Goal: Navigation & Orientation: Find specific page/section

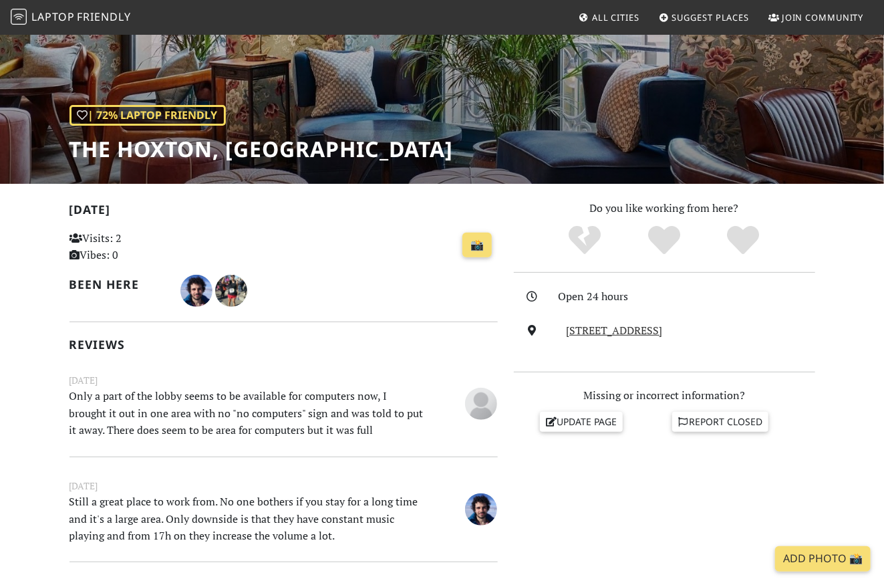
scroll to position [76, 0]
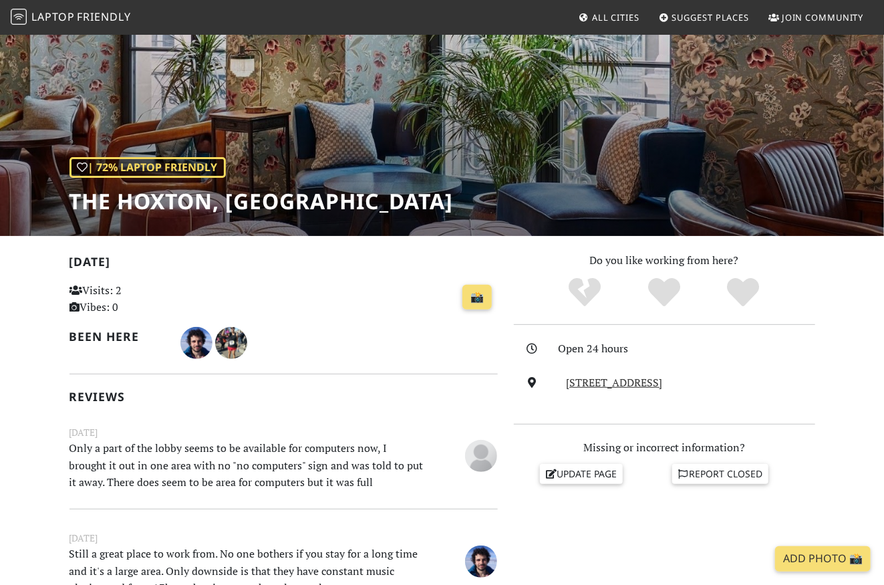
click at [70, 10] on span "Laptop" at bounding box center [52, 16] width 43 height 15
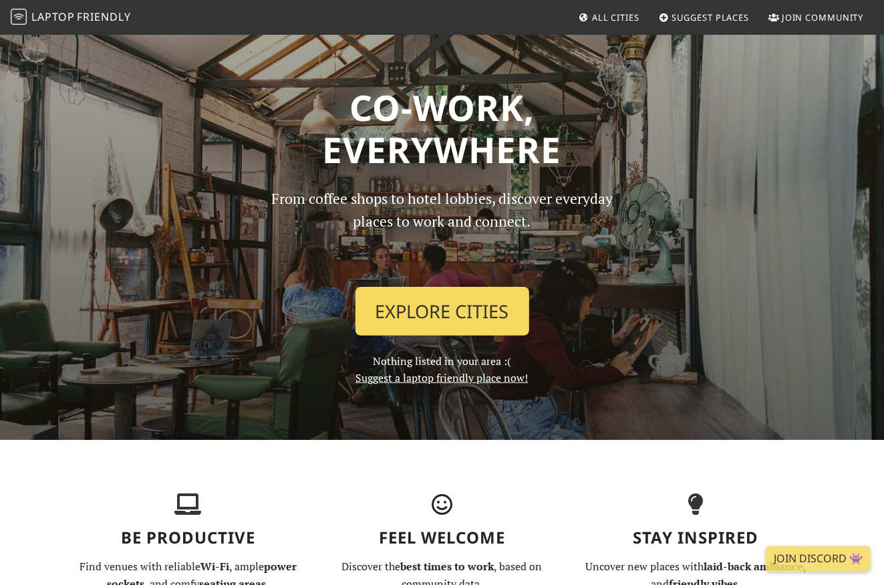
click at [444, 306] on link "Explore Cities" at bounding box center [443, 311] width 174 height 49
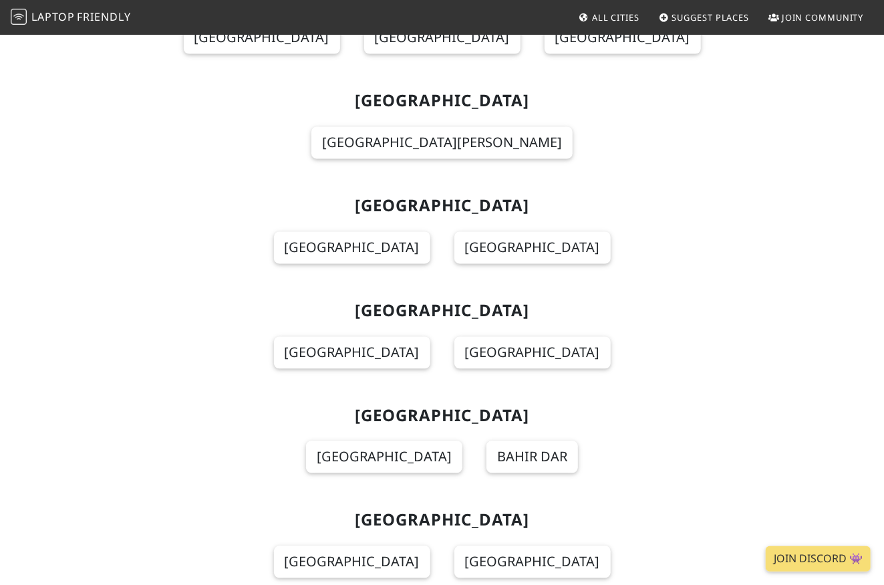
scroll to position [3972, 0]
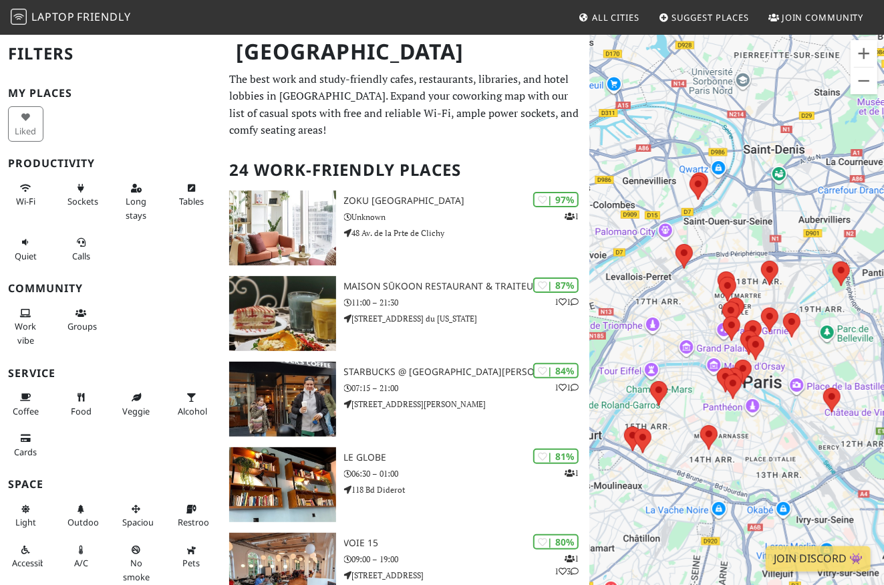
click at [686, 342] on div at bounding box center [736, 325] width 295 height 585
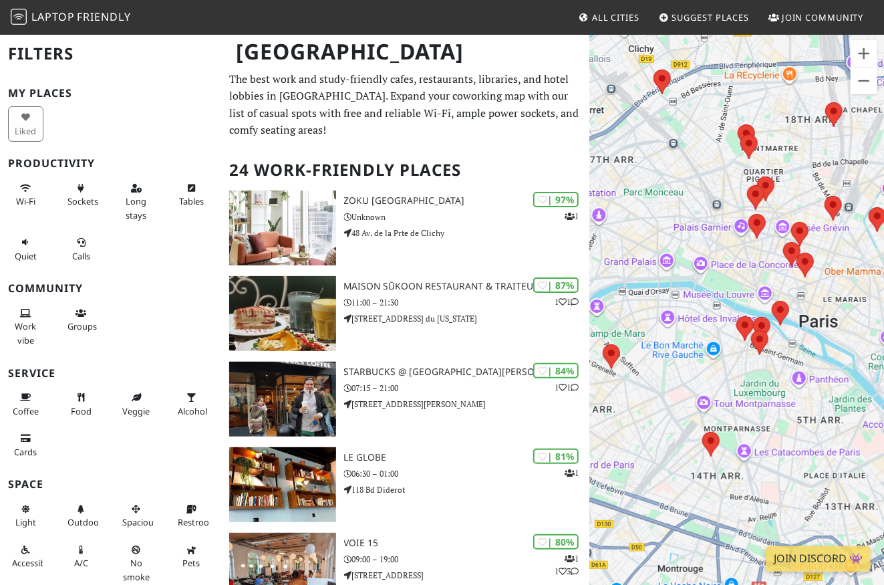
drag, startPoint x: 708, startPoint y: 494, endPoint x: 678, endPoint y: 299, distance: 196.8
click at [678, 299] on div at bounding box center [736, 325] width 295 height 585
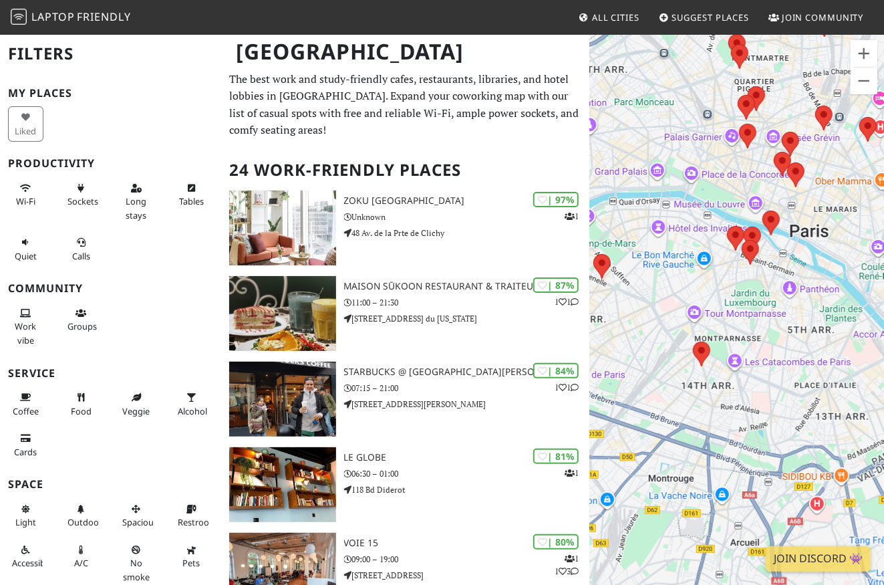
click at [667, 388] on div at bounding box center [736, 325] width 295 height 585
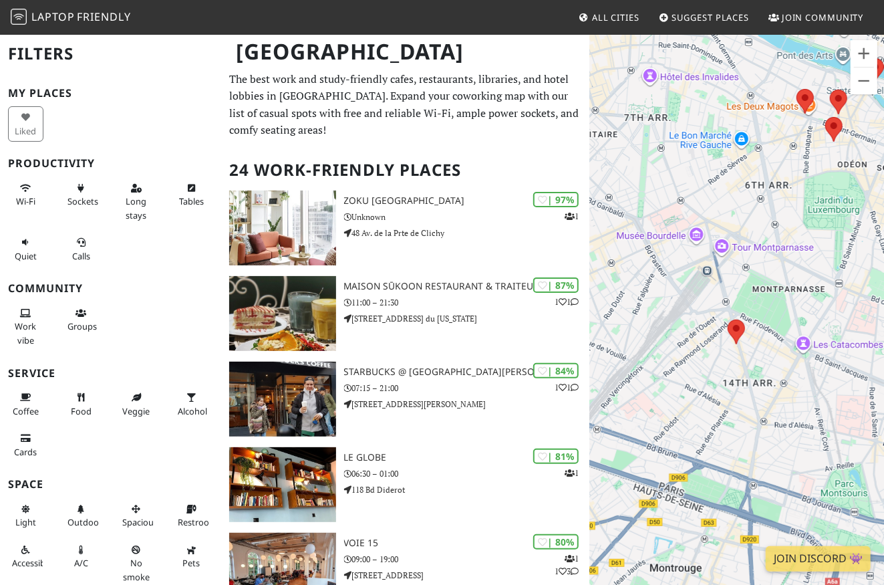
click at [759, 356] on div at bounding box center [736, 325] width 295 height 585
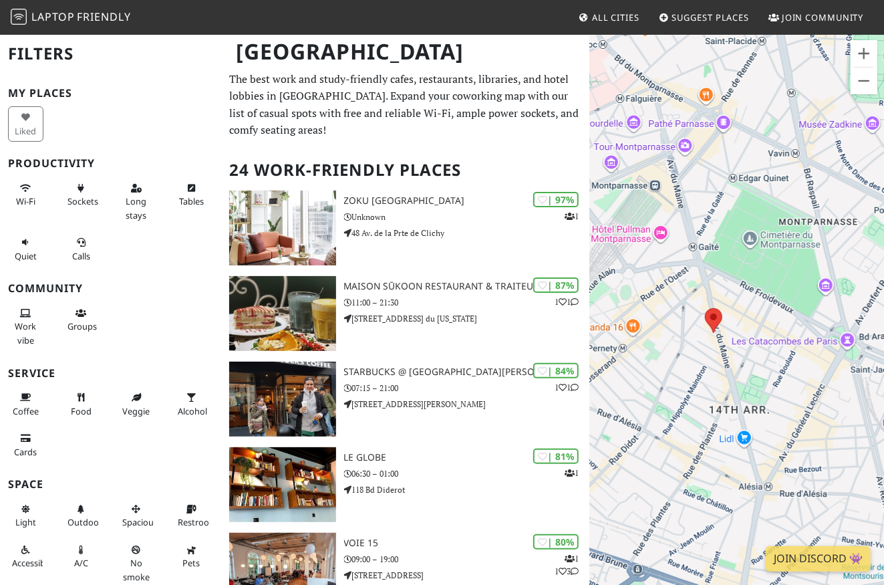
click at [740, 315] on div at bounding box center [736, 325] width 295 height 585
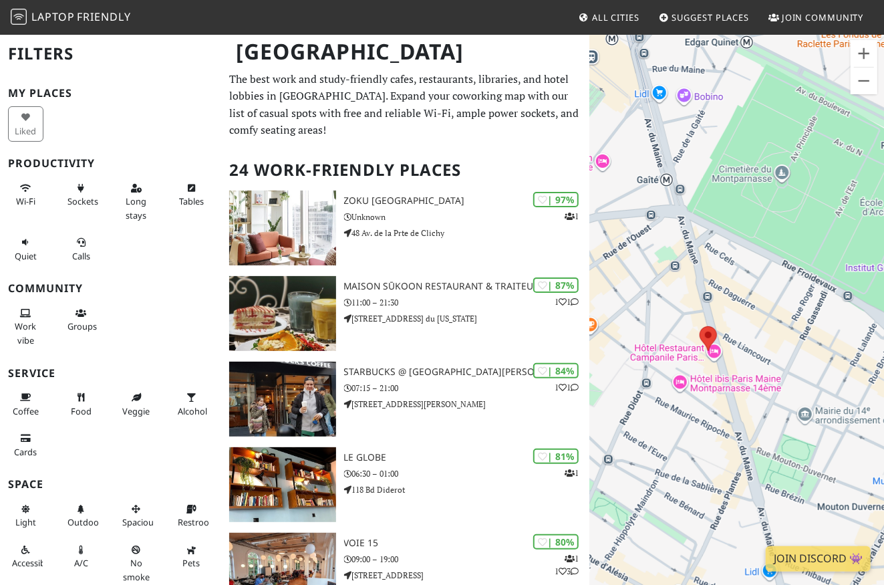
click at [684, 338] on div at bounding box center [736, 325] width 295 height 585
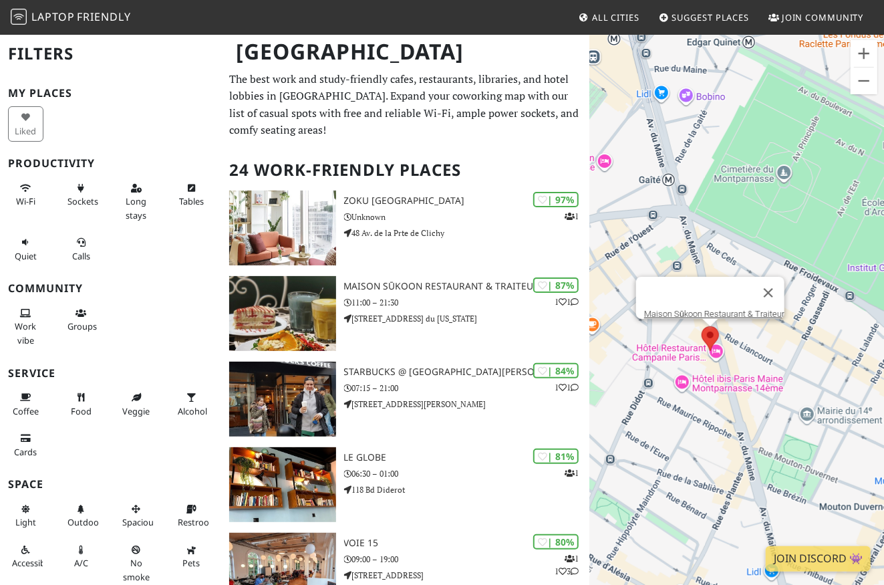
click at [702, 326] on area at bounding box center [702, 326] width 0 height 0
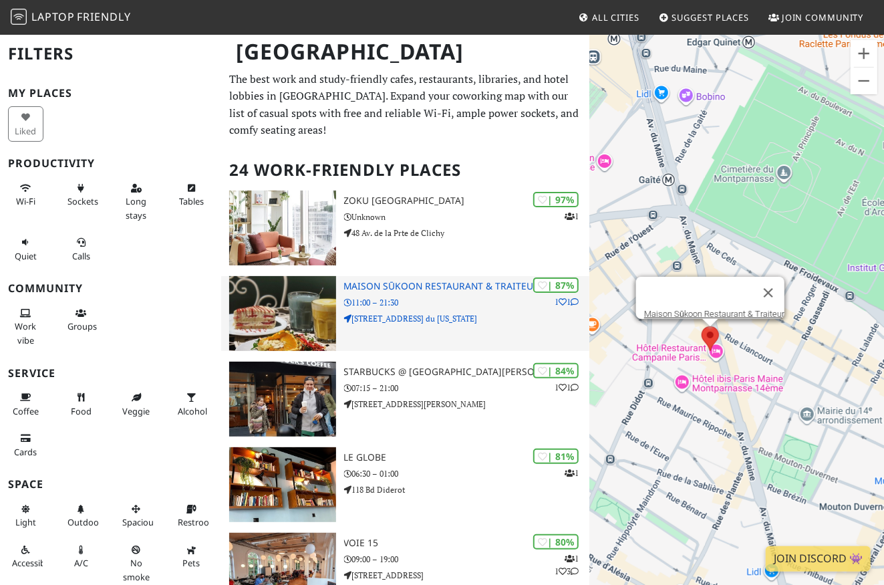
click at [374, 289] on h3 "Maison Sūkoon Restaurant & Traiteur" at bounding box center [467, 286] width 246 height 11
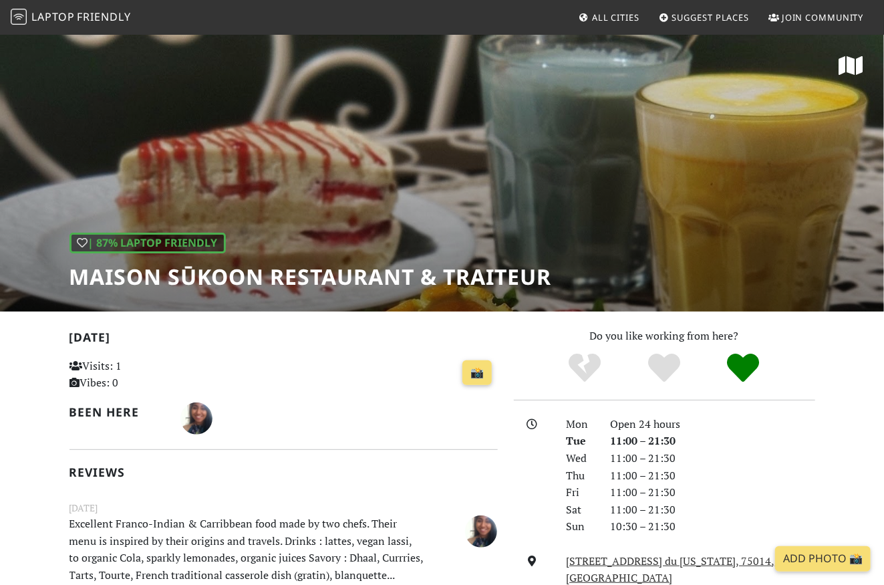
click at [428, 137] on div "| 87% Laptop Friendly Maison Sūkoon Restaurant & Traiteur" at bounding box center [442, 172] width 884 height 278
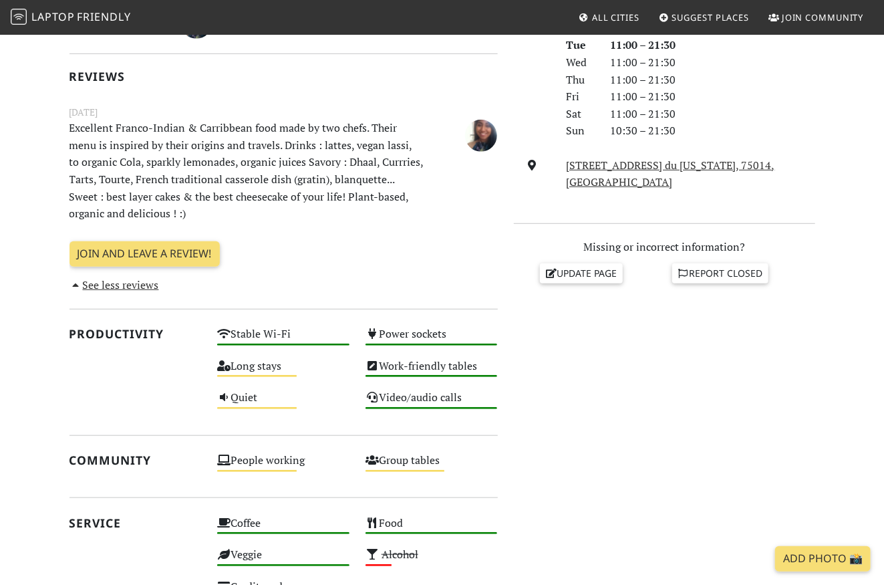
scroll to position [797, 0]
